Goal: Subscribe to service/newsletter

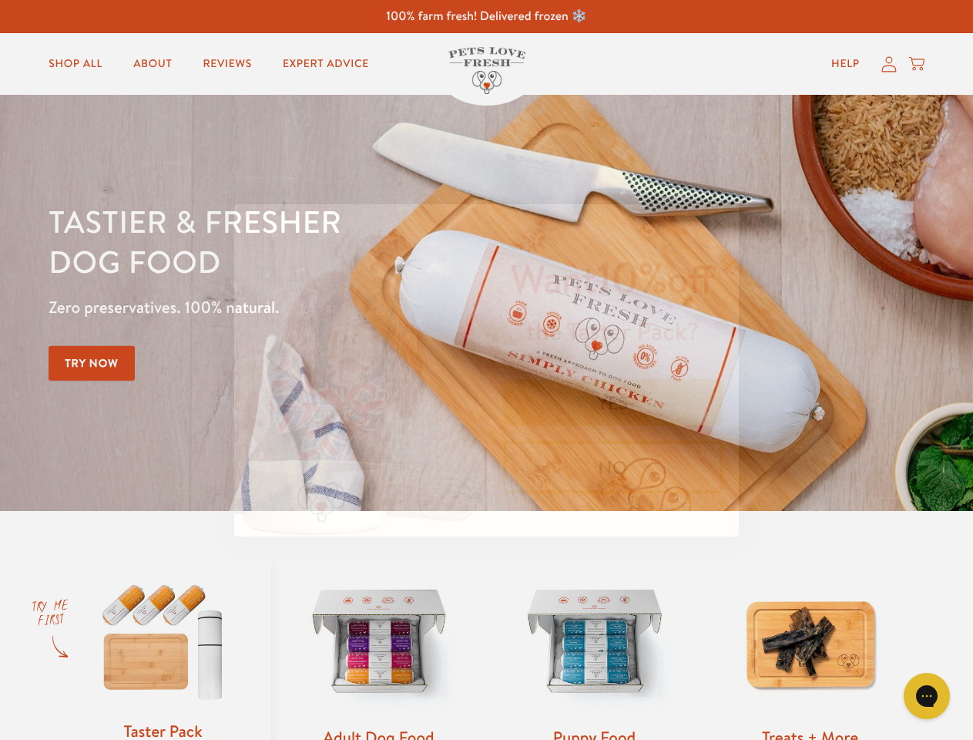
click at [486, 370] on img "POPUP Form" at bounding box center [360, 370] width 253 height 332
click at [719, 224] on icon "Close dialog" at bounding box center [719, 223] width 11 height 11
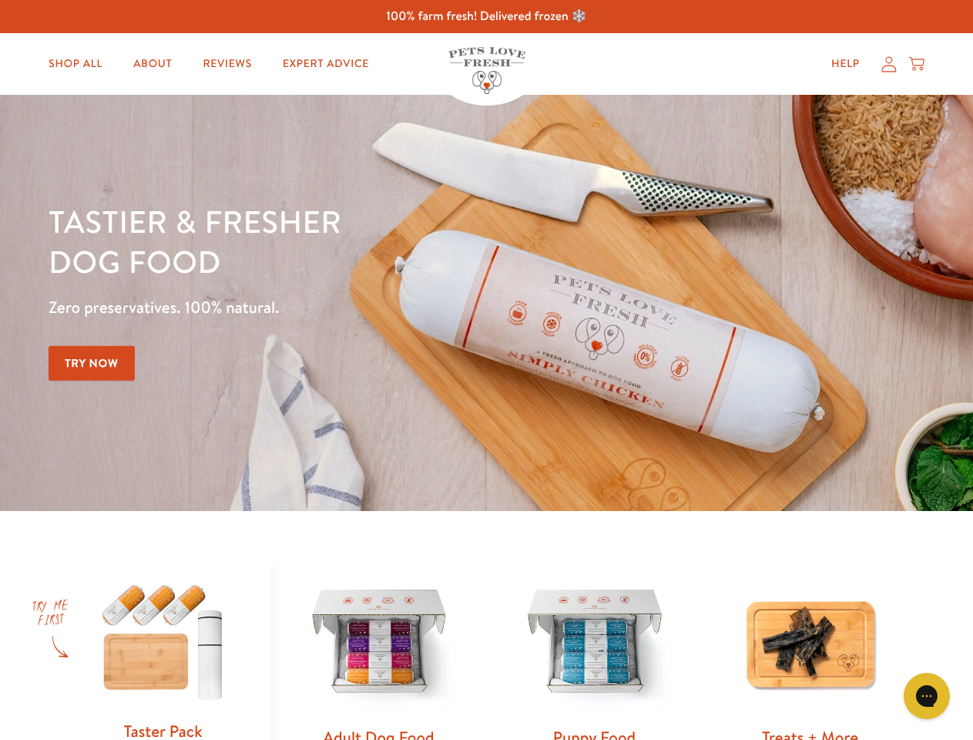
click at [613, 415] on button "YES" at bounding box center [613, 438] width 220 height 46
click at [613, 467] on button "Get 10% Off Now" at bounding box center [613, 488] width 220 height 42
click at [927, 696] on icon "Open gorgias live chat" at bounding box center [926, 695] width 15 height 15
